Goal: Task Accomplishment & Management: Manage account settings

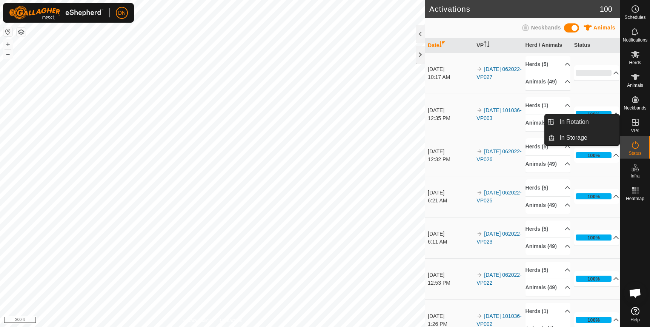
click at [637, 121] on icon at bounding box center [635, 122] width 9 height 9
click at [583, 118] on link "In Rotation" at bounding box center [587, 121] width 65 height 15
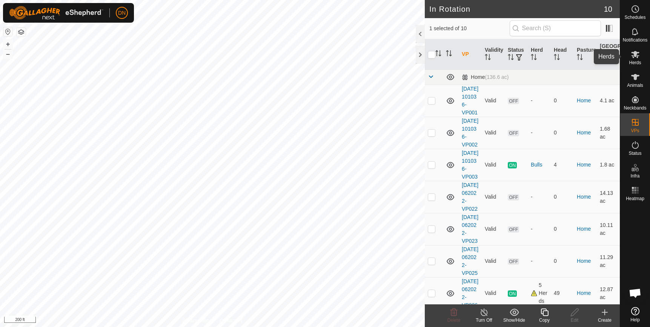
click at [633, 55] on icon at bounding box center [635, 54] width 8 height 7
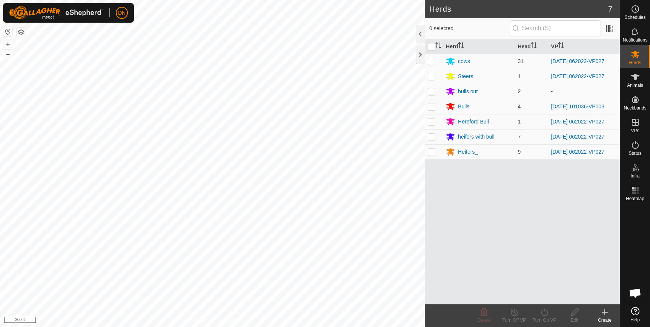
click at [431, 92] on p-checkbox at bounding box center [432, 91] width 8 height 6
checkbox input "false"
click at [469, 91] on div "bulls out" at bounding box center [468, 92] width 20 height 8
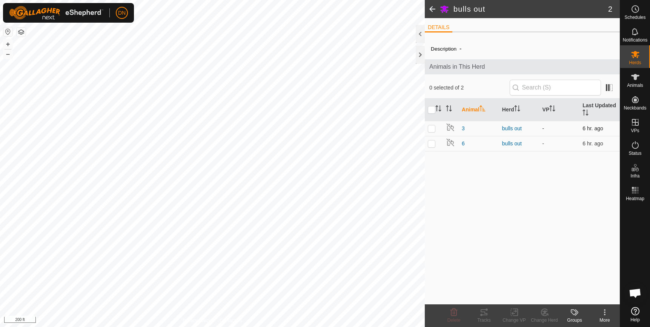
click at [432, 128] on p-checkbox at bounding box center [432, 128] width 8 height 6
click at [546, 311] on icon at bounding box center [544, 312] width 5 height 4
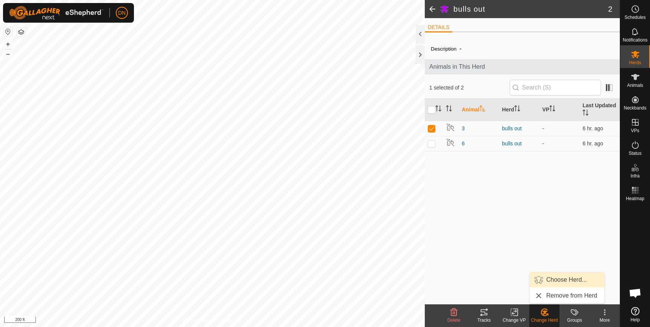
click at [565, 279] on link "Choose Herd..." at bounding box center [567, 279] width 75 height 15
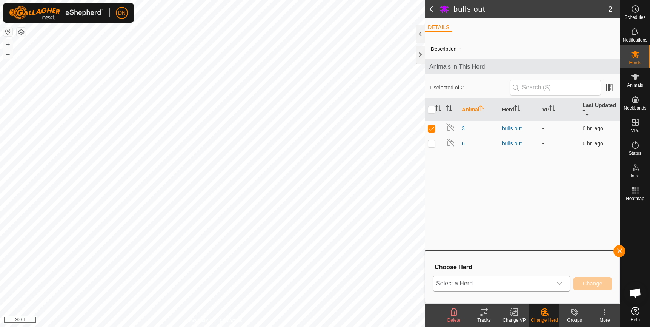
click at [560, 284] on icon "dropdown trigger" at bounding box center [560, 283] width 6 height 6
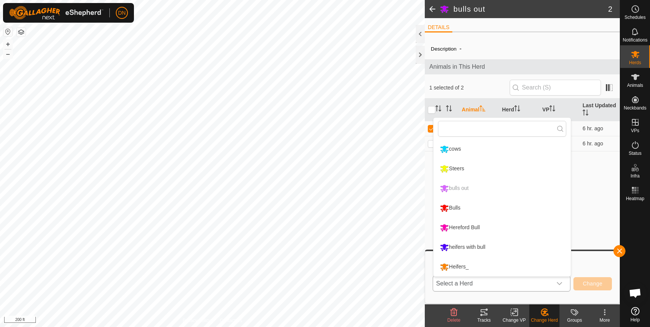
click at [465, 208] on li "Bulls" at bounding box center [502, 208] width 137 height 19
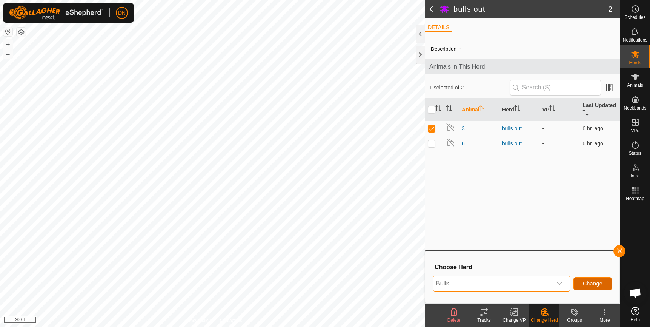
click at [596, 283] on span "Change" at bounding box center [593, 283] width 20 height 6
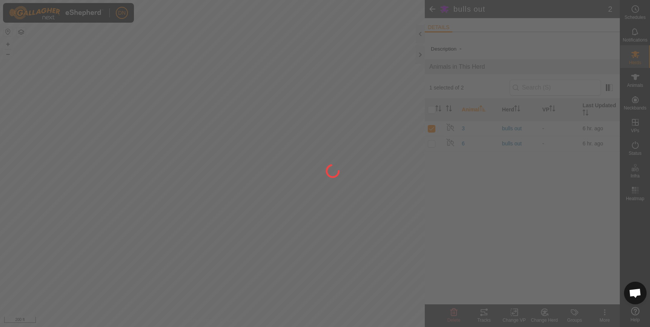
checkbox input "false"
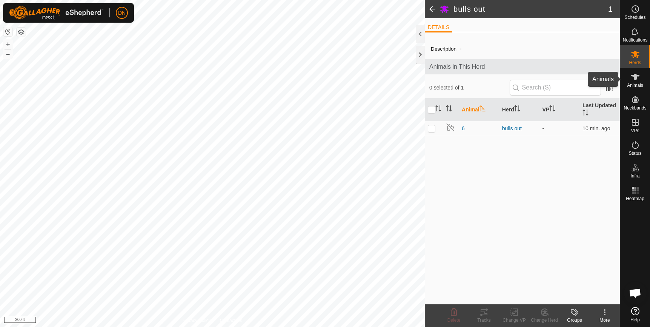
click at [633, 74] on icon at bounding box center [635, 76] width 9 height 9
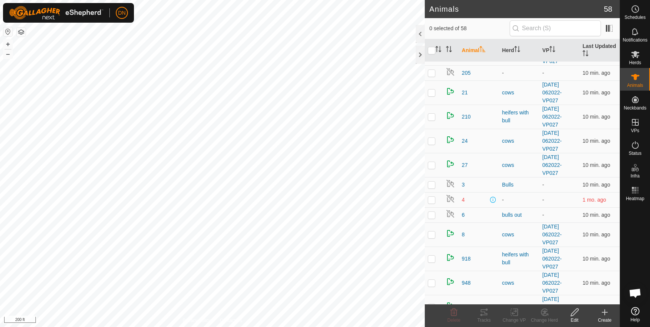
scroll to position [226, 0]
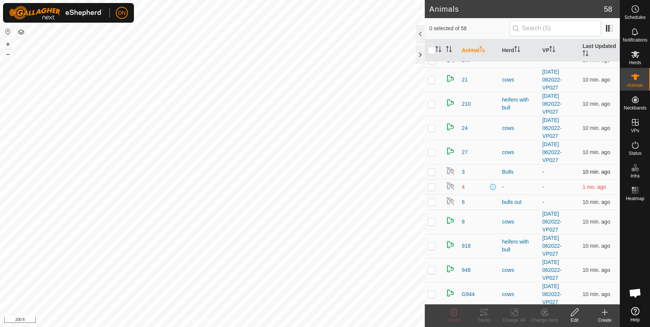
click at [462, 171] on td "3" at bounding box center [479, 171] width 40 height 15
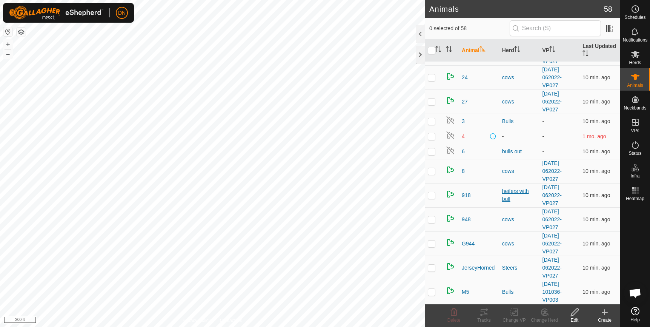
scroll to position [264, 0]
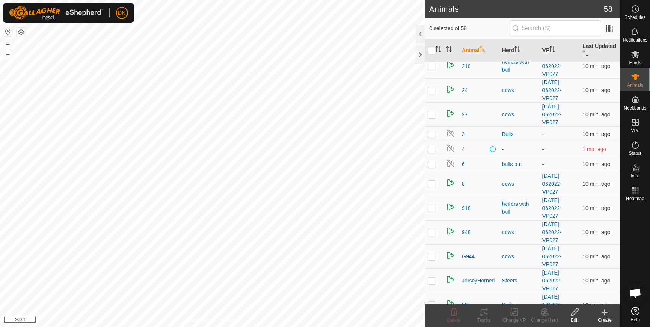
click at [465, 132] on div "3" at bounding box center [479, 134] width 34 height 8
click at [575, 312] on icon at bounding box center [574, 312] width 9 height 9
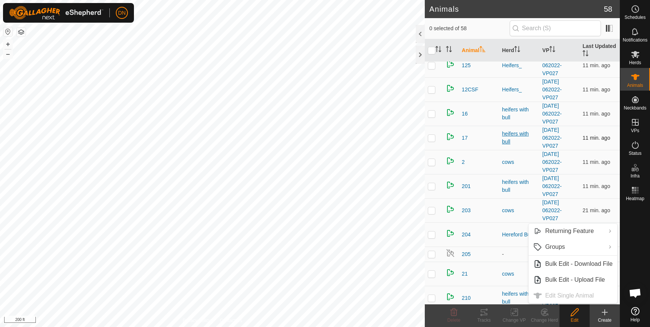
scroll to position [0, 0]
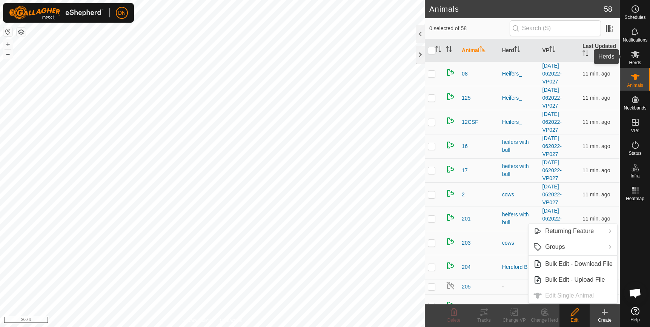
click at [638, 54] on icon at bounding box center [635, 54] width 9 height 9
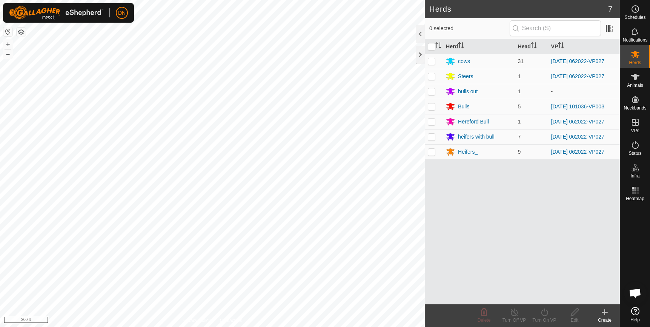
click at [431, 107] on p-checkbox at bounding box center [432, 106] width 8 height 6
checkbox input "true"
click at [460, 104] on div "Bulls" at bounding box center [463, 107] width 11 height 8
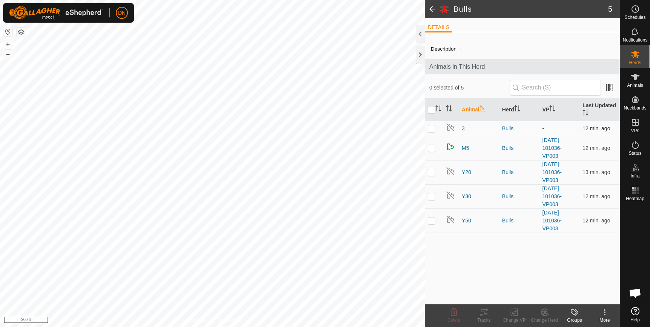
click at [462, 128] on span "3" at bounding box center [463, 129] width 3 height 8
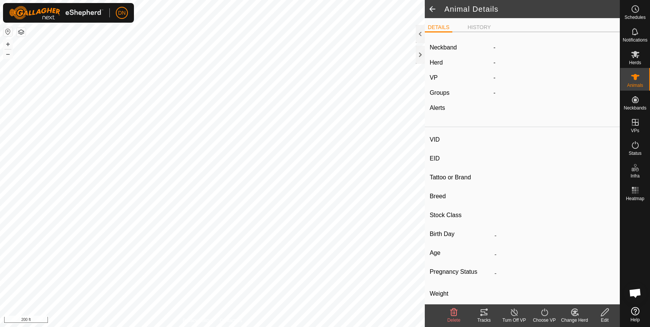
type input "3"
type input "-"
type input "Red"
type input "Simmental"
type input "-"
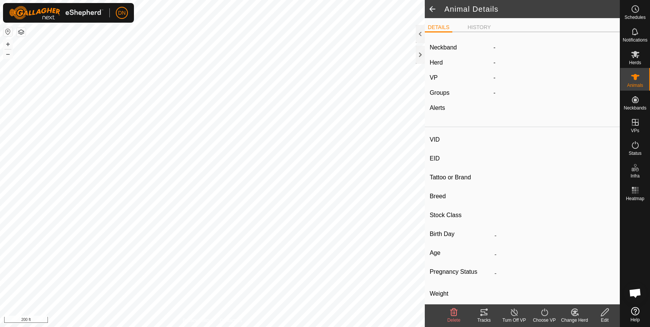
type input "0 kg"
type input "-"
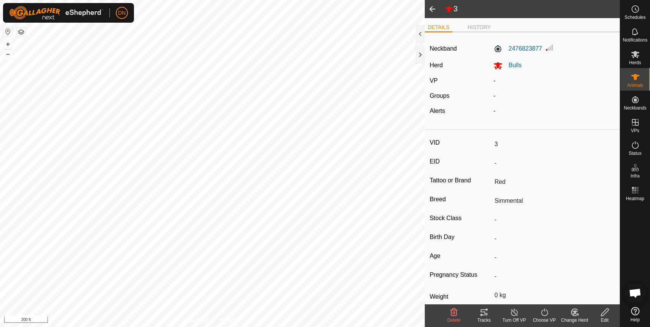
click at [543, 313] on icon at bounding box center [544, 312] width 9 height 9
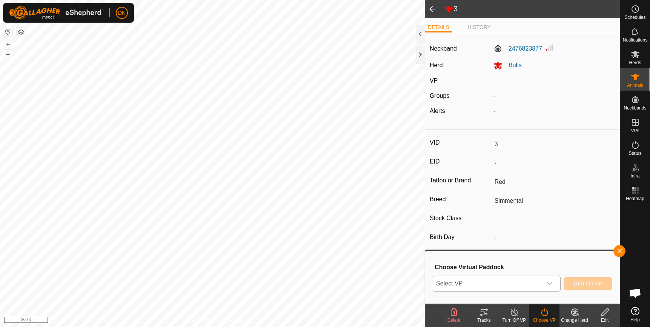
click at [549, 282] on icon "dropdown trigger" at bounding box center [550, 283] width 6 height 6
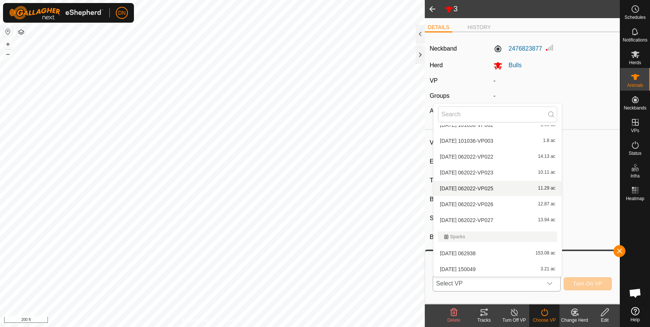
scroll to position [42, 0]
click at [478, 139] on li "[DATE] 101036-VP003 1.8 ac" at bounding box center [498, 140] width 128 height 15
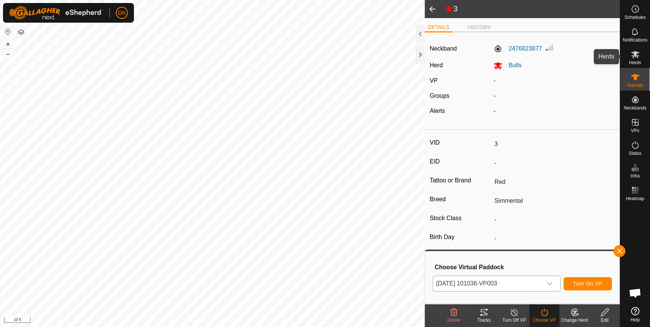
click at [633, 53] on icon at bounding box center [635, 54] width 8 height 7
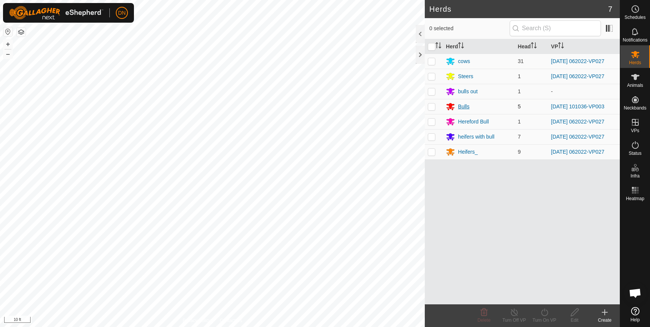
click at [464, 104] on div "Bulls" at bounding box center [463, 107] width 11 height 8
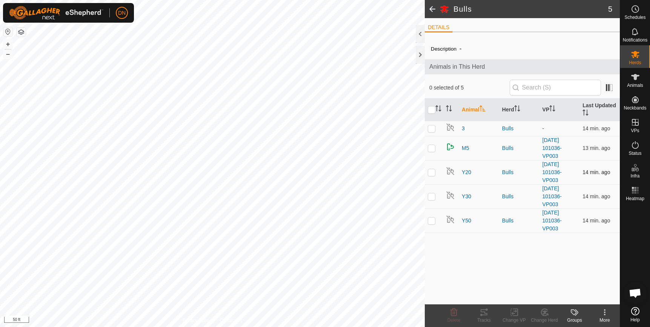
click at [432, 172] on p-checkbox at bounding box center [432, 172] width 8 height 6
click at [217, 322] on div "Privacy Policy Contact Us Y50 3234855320 Bulls [DATE] 101036-VP003 + – ⇧ i 50 ft" at bounding box center [212, 163] width 425 height 327
click at [594, 92] on div "Bulls 5 DETAILS Description - Animals in This Herd 1 selected of 5 Animal Herd …" at bounding box center [310, 163] width 620 height 327
click at [200, 326] on html "DN Schedules Notifications Herds Animals Neckbands VPs Status Infra Heatmap Hel…" at bounding box center [325, 163] width 650 height 327
click at [434, 170] on p-checkbox at bounding box center [432, 172] width 8 height 6
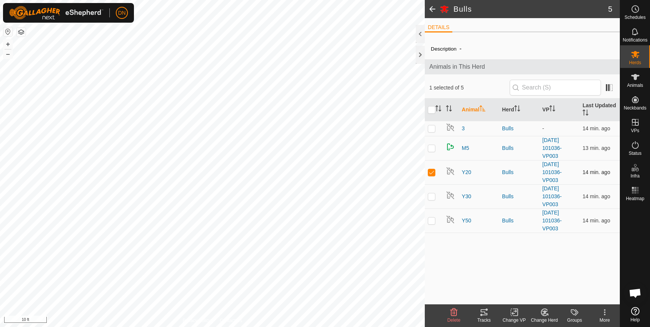
checkbox input "false"
click at [431, 198] on p-checkbox at bounding box center [432, 196] width 8 height 6
checkbox input "false"
click at [427, 222] on td at bounding box center [434, 220] width 18 height 24
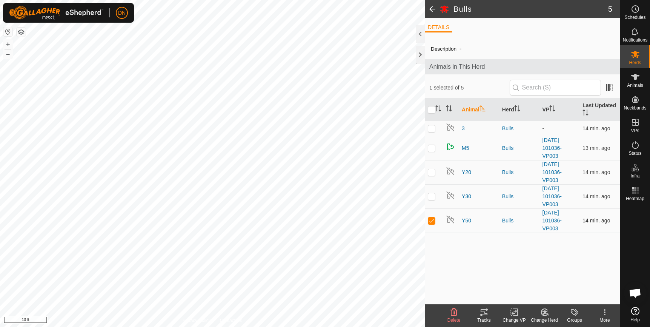
click at [427, 222] on td at bounding box center [434, 220] width 18 height 24
checkbox input "false"
click at [429, 149] on p-checkbox at bounding box center [432, 148] width 8 height 6
checkbox input "false"
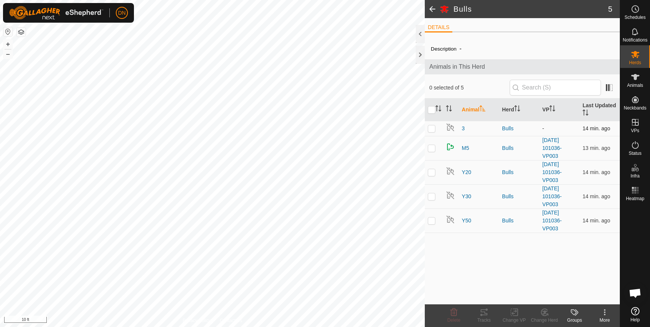
click at [433, 129] on p-checkbox at bounding box center [432, 128] width 8 height 6
checkbox input "true"
click at [634, 146] on icon at bounding box center [635, 144] width 9 height 9
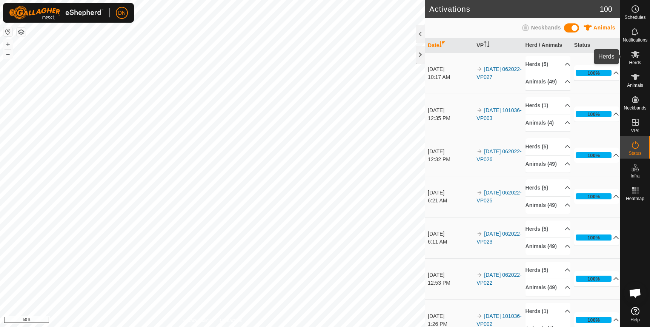
click at [638, 55] on icon at bounding box center [635, 54] width 8 height 7
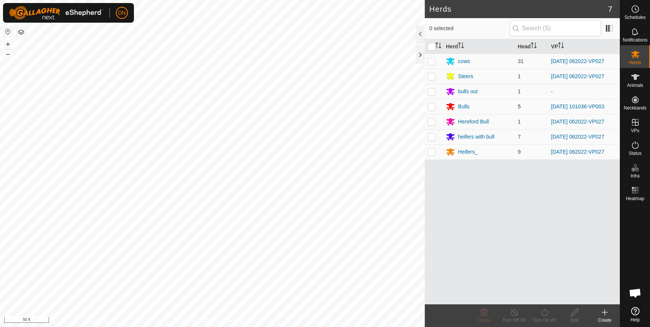
click at [429, 108] on p-checkbox at bounding box center [432, 106] width 8 height 6
checkbox input "true"
click at [465, 105] on div "Bulls" at bounding box center [463, 107] width 11 height 8
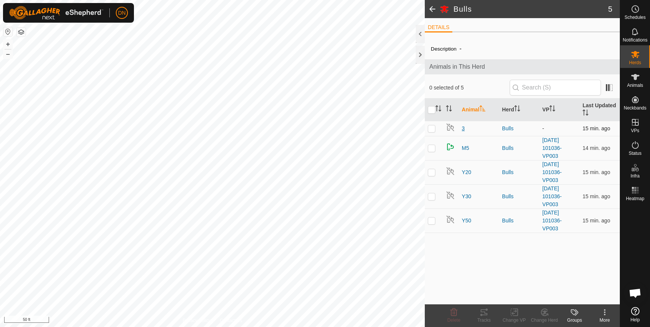
click at [463, 129] on span "3" at bounding box center [463, 129] width 3 height 8
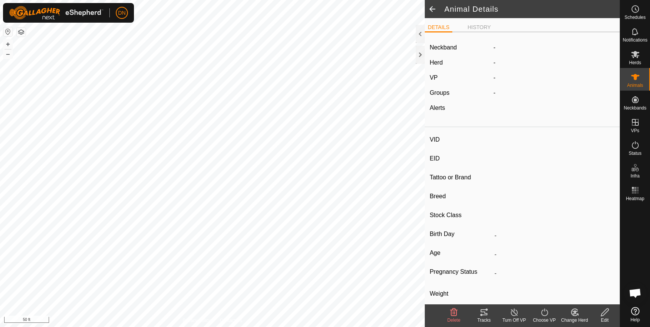
type input "3"
type input "-"
type input "Red"
type input "Simmental"
type input "-"
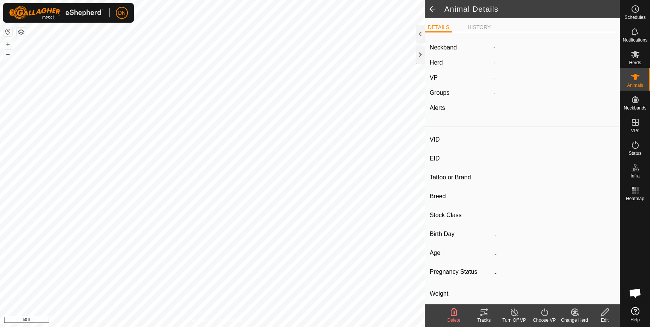
type input "0 kg"
type input "-"
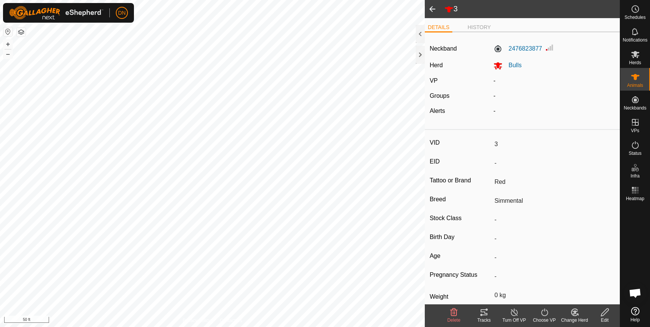
click at [544, 308] on icon at bounding box center [544, 312] width 9 height 9
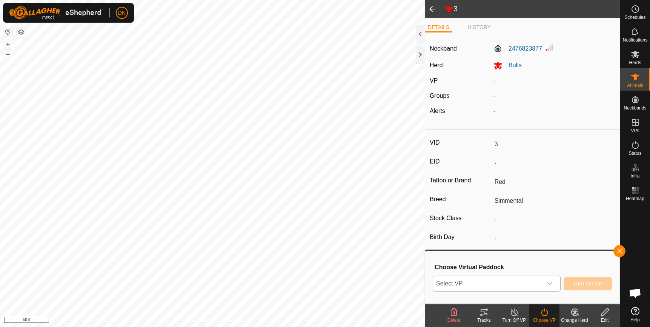
click at [547, 283] on div "dropdown trigger" at bounding box center [549, 283] width 15 height 15
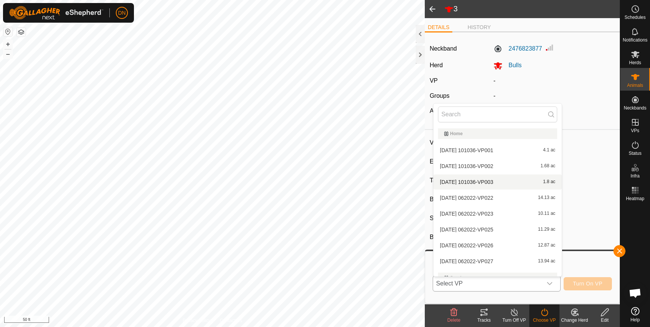
click at [537, 183] on li "[DATE] 101036-VP003 1.8 ac" at bounding box center [498, 181] width 128 height 15
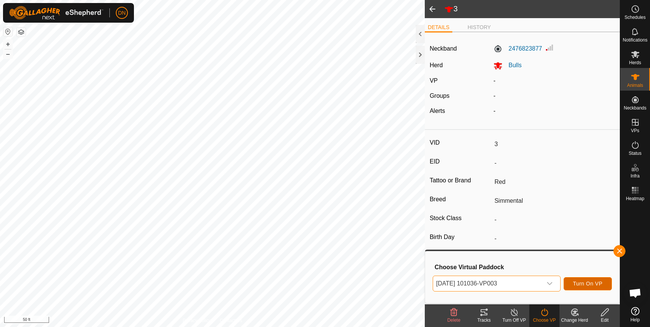
click at [589, 280] on span "Turn On VP" at bounding box center [587, 283] width 29 height 6
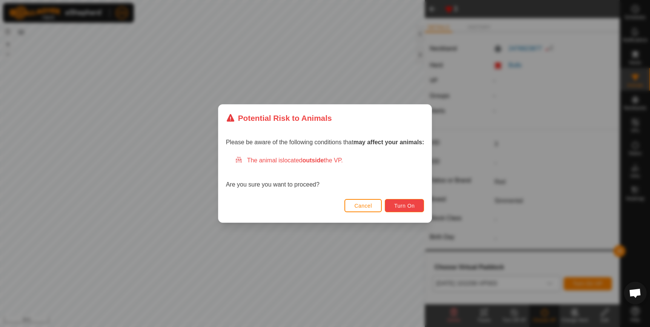
click at [409, 203] on span "Turn On" at bounding box center [404, 206] width 20 height 6
